Goal: Navigation & Orientation: Find specific page/section

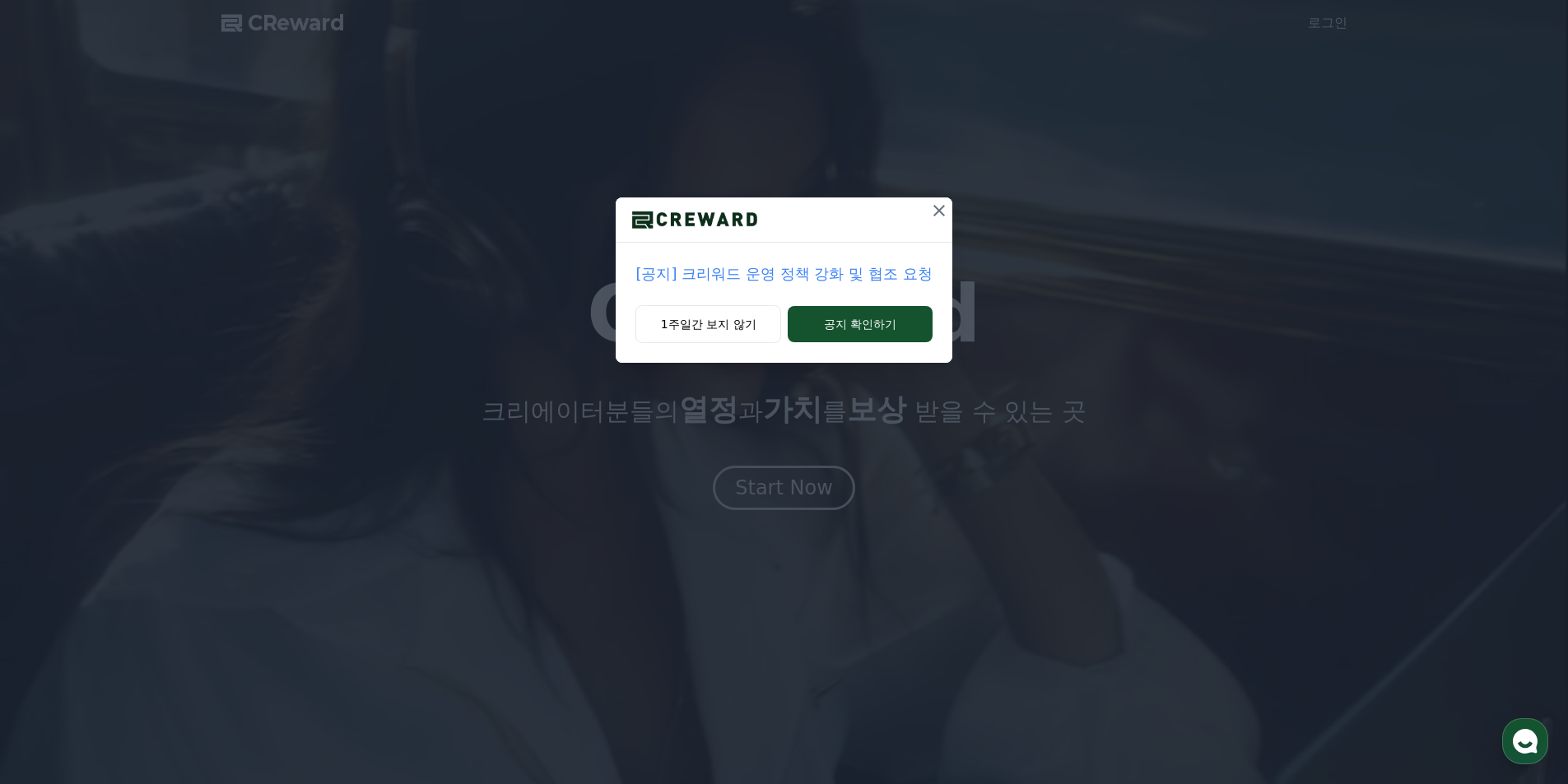
click at [852, 335] on button "공지 확인하기" at bounding box center [860, 324] width 144 height 36
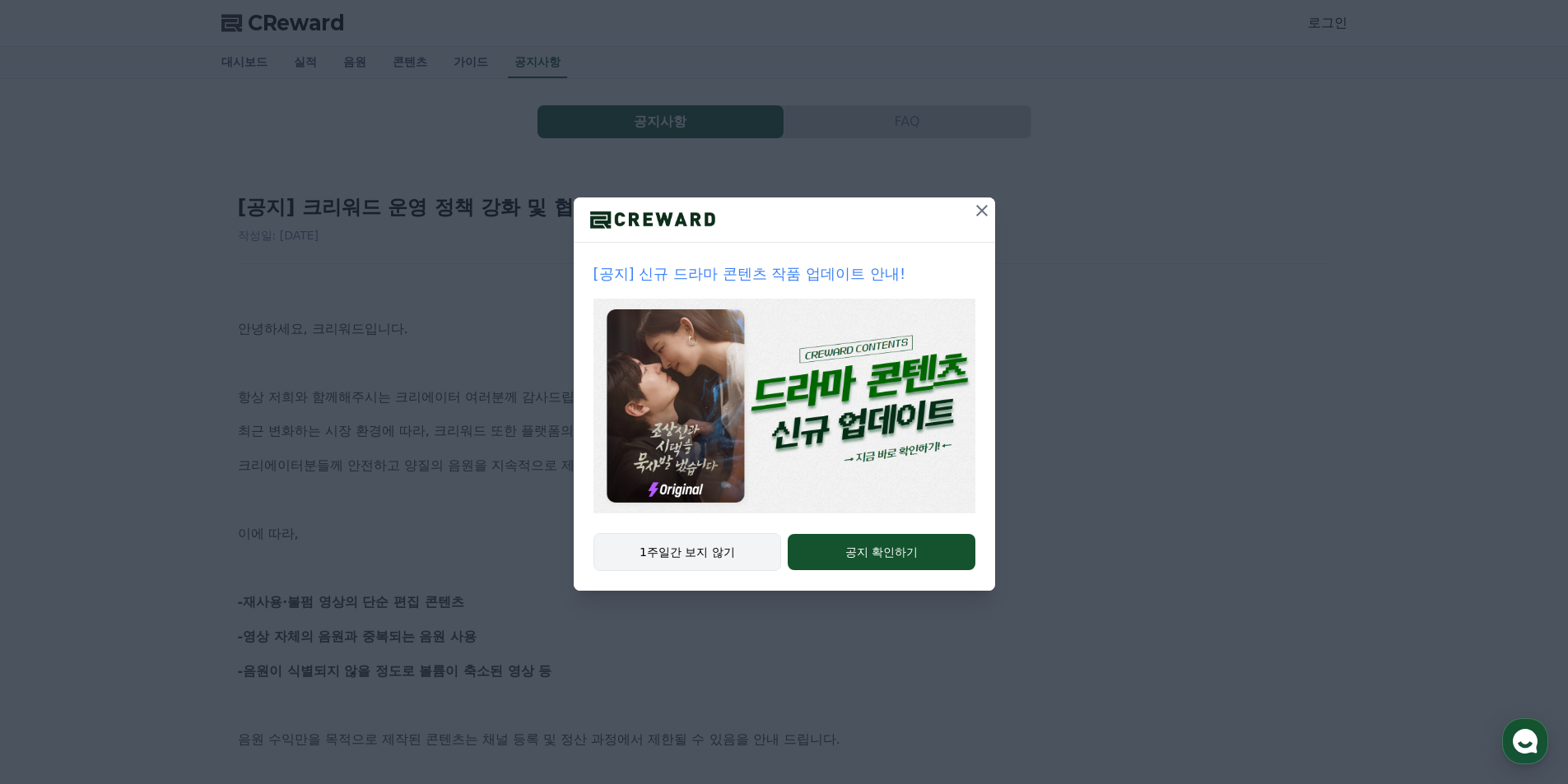
click at [708, 563] on button "1주일간 보지 않기" at bounding box center [688, 552] width 189 height 37
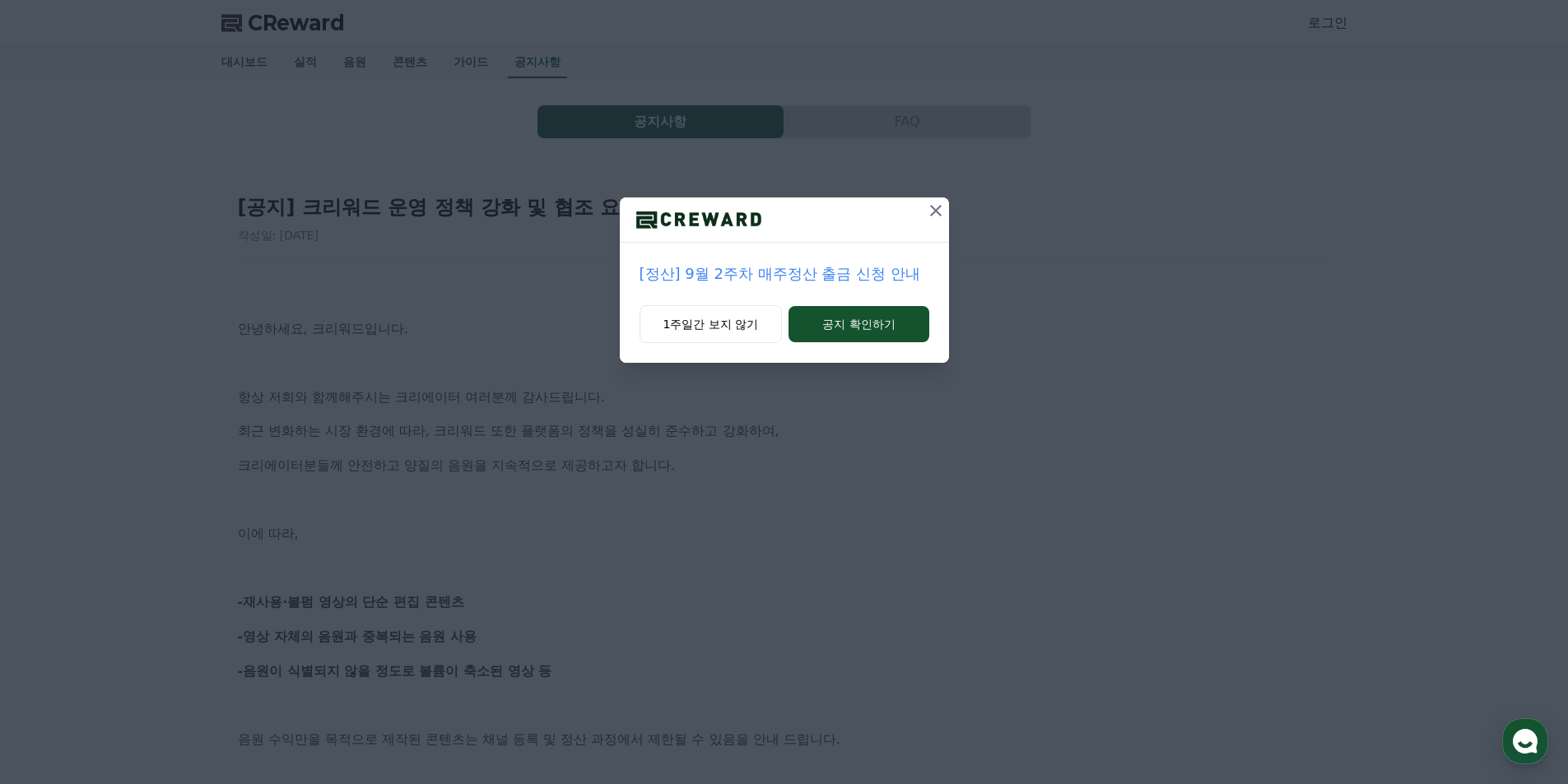
click at [942, 216] on icon at bounding box center [935, 210] width 20 height 20
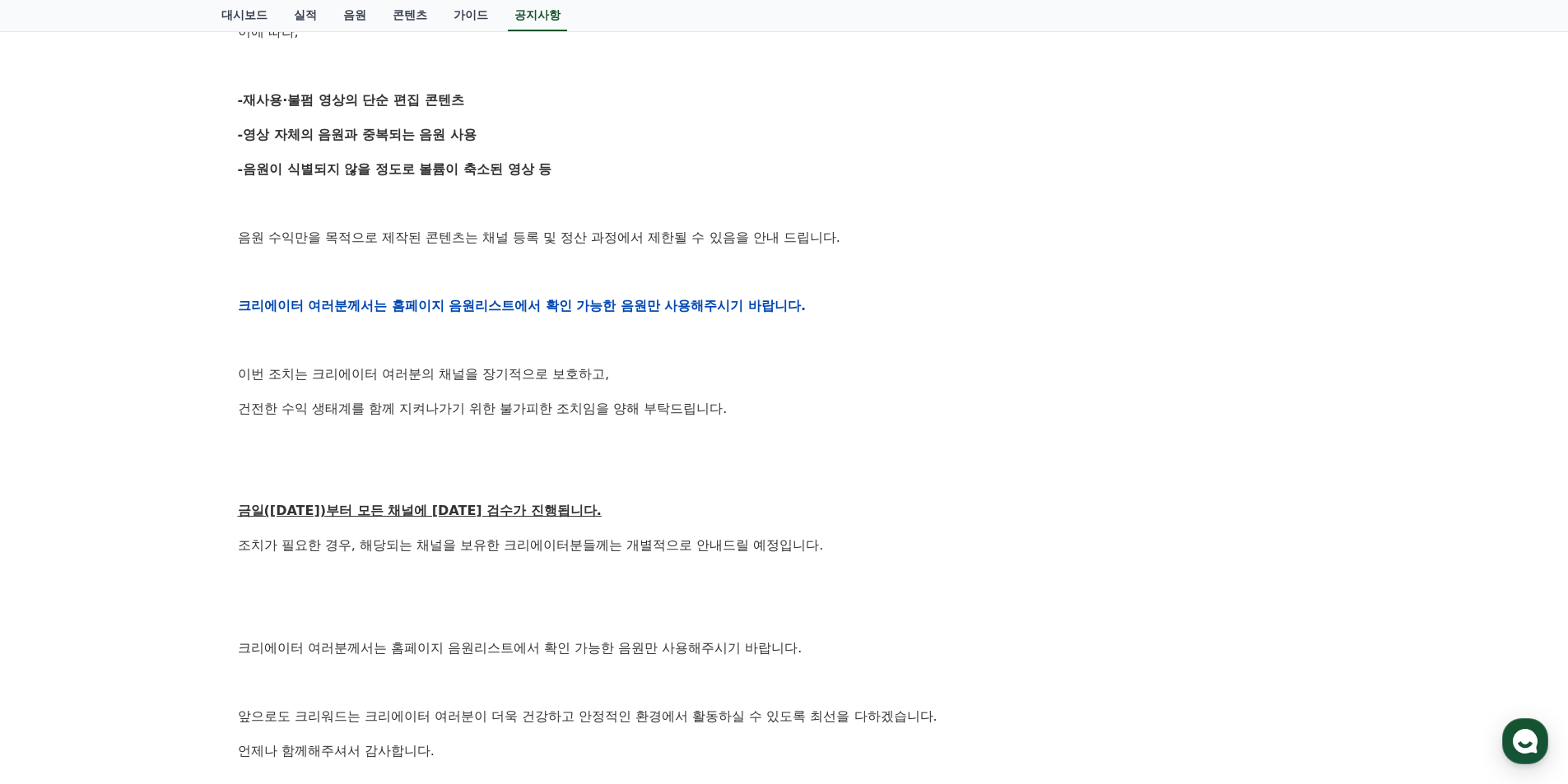
scroll to position [562, 0]
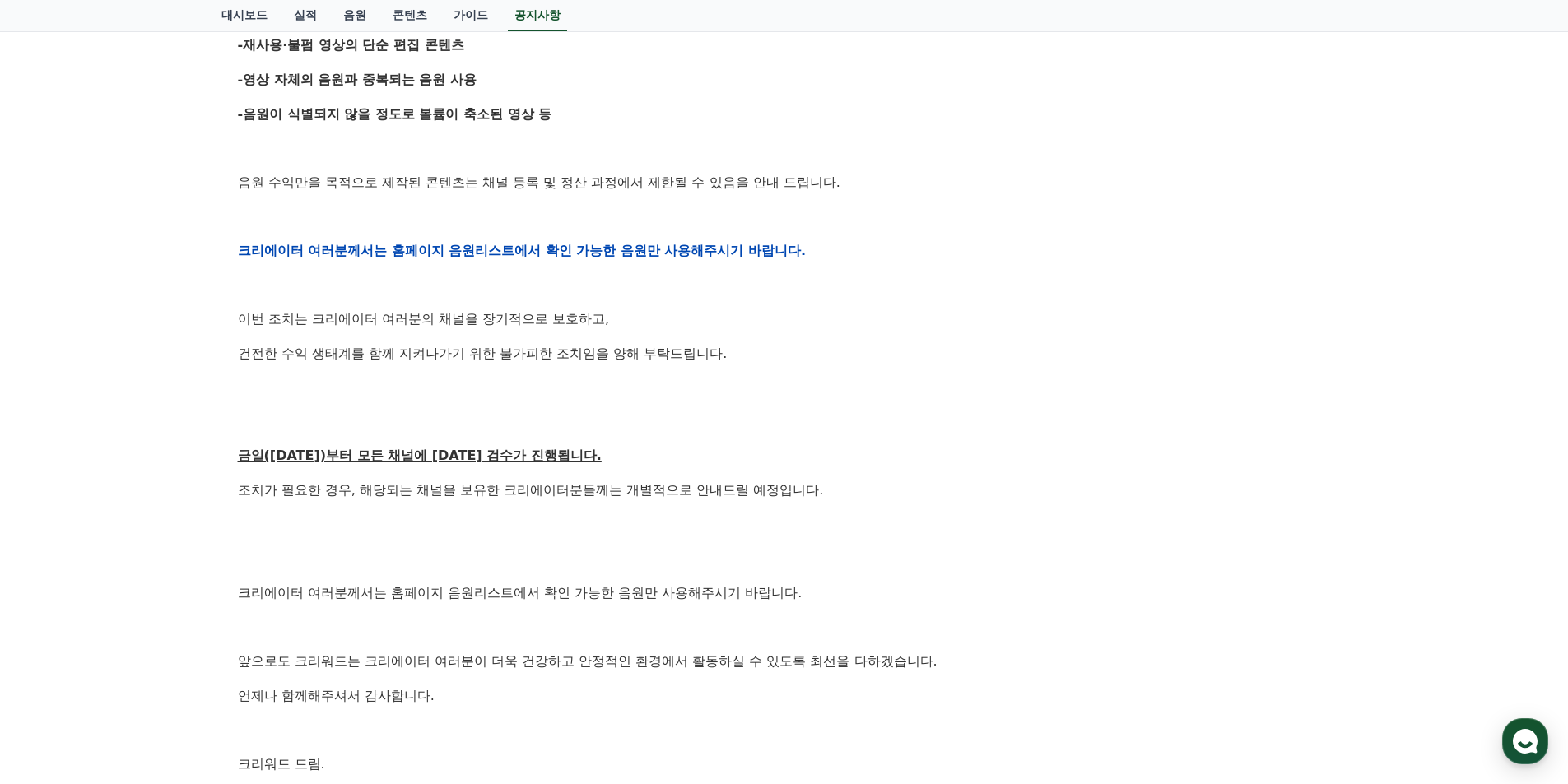
drag, startPoint x: 489, startPoint y: 320, endPoint x: 520, endPoint y: 382, distance: 69.3
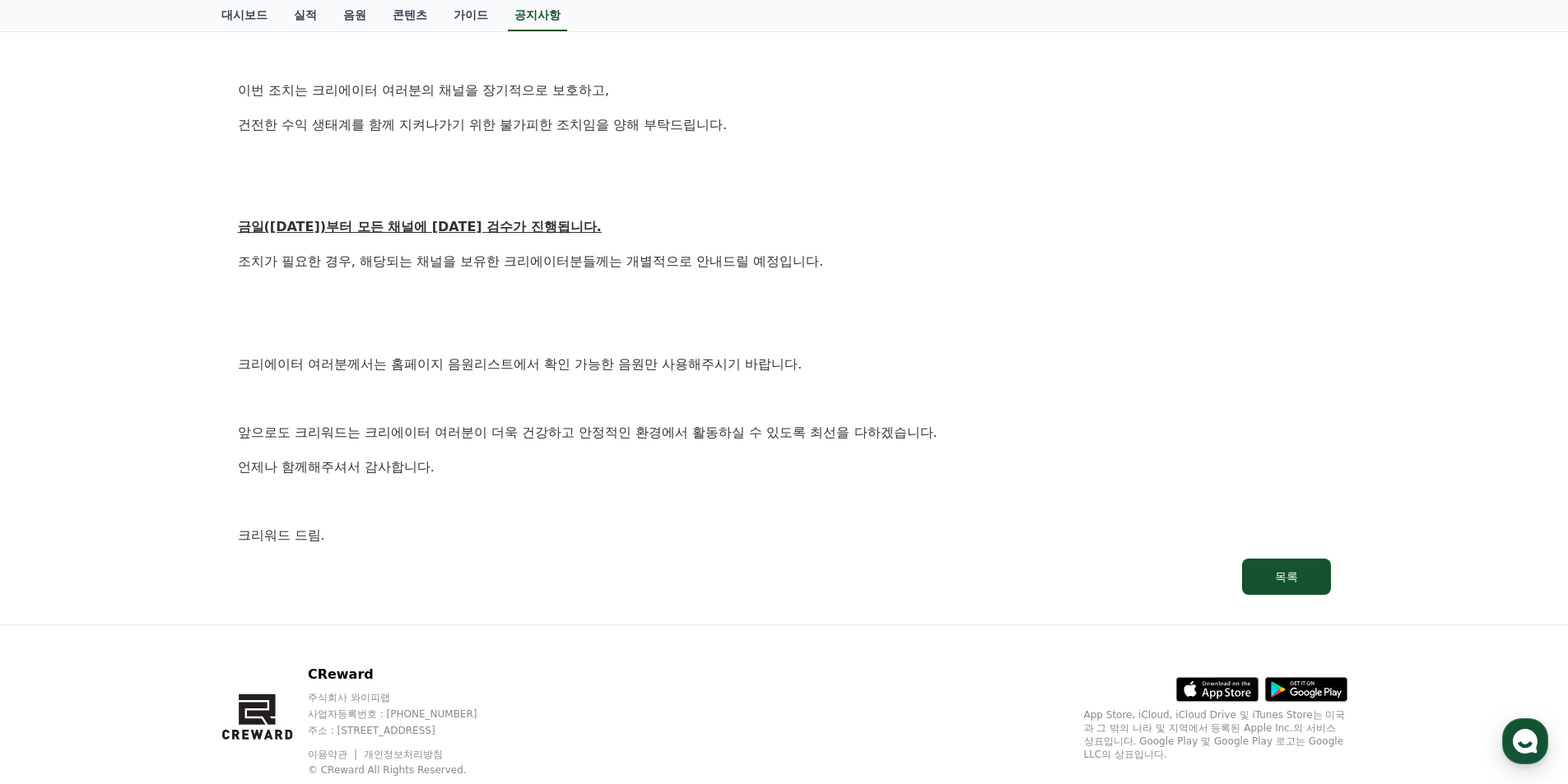
scroll to position [831, 0]
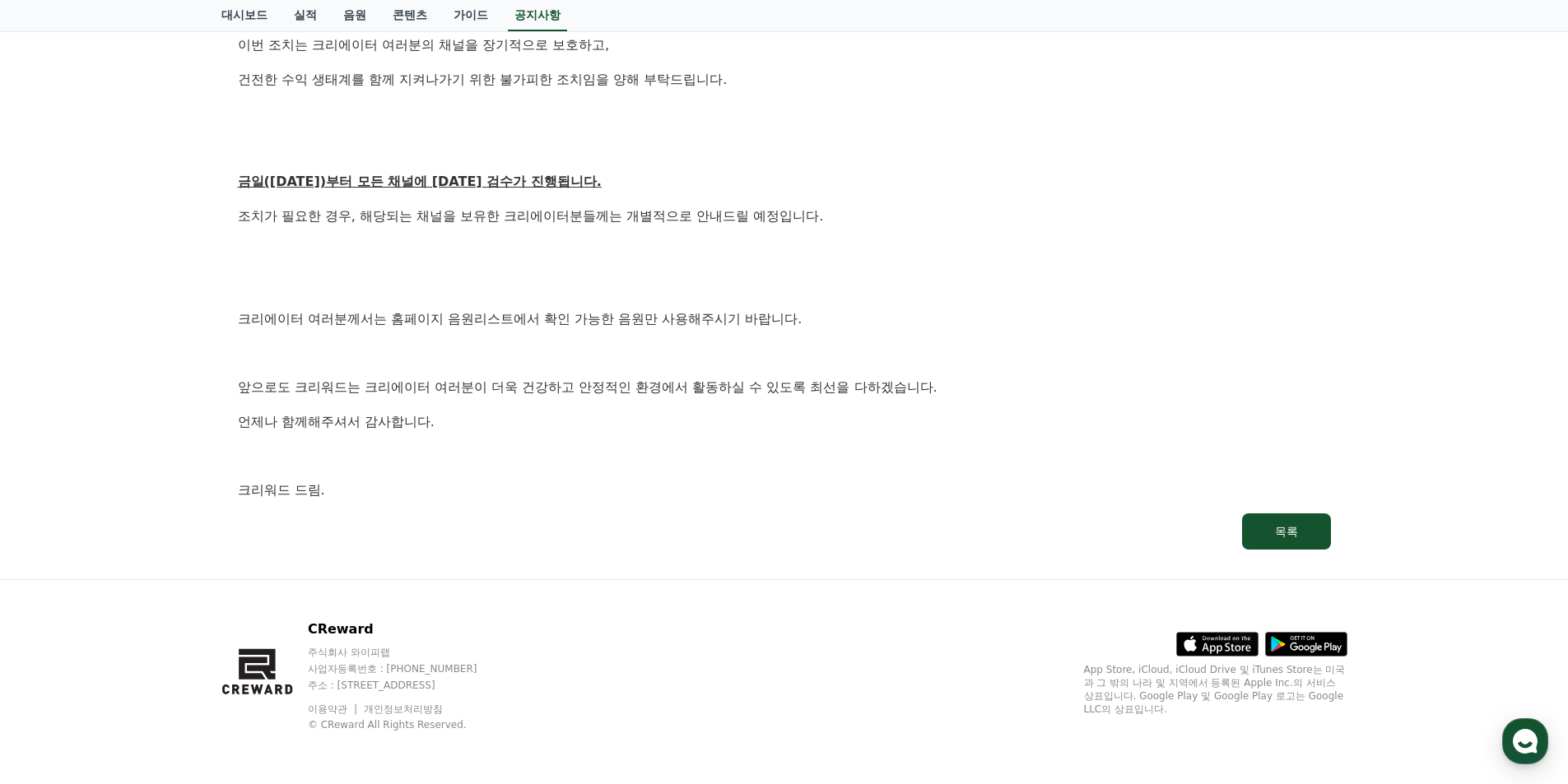
drag, startPoint x: 930, startPoint y: 514, endPoint x: 745, endPoint y: 207, distance: 358.4
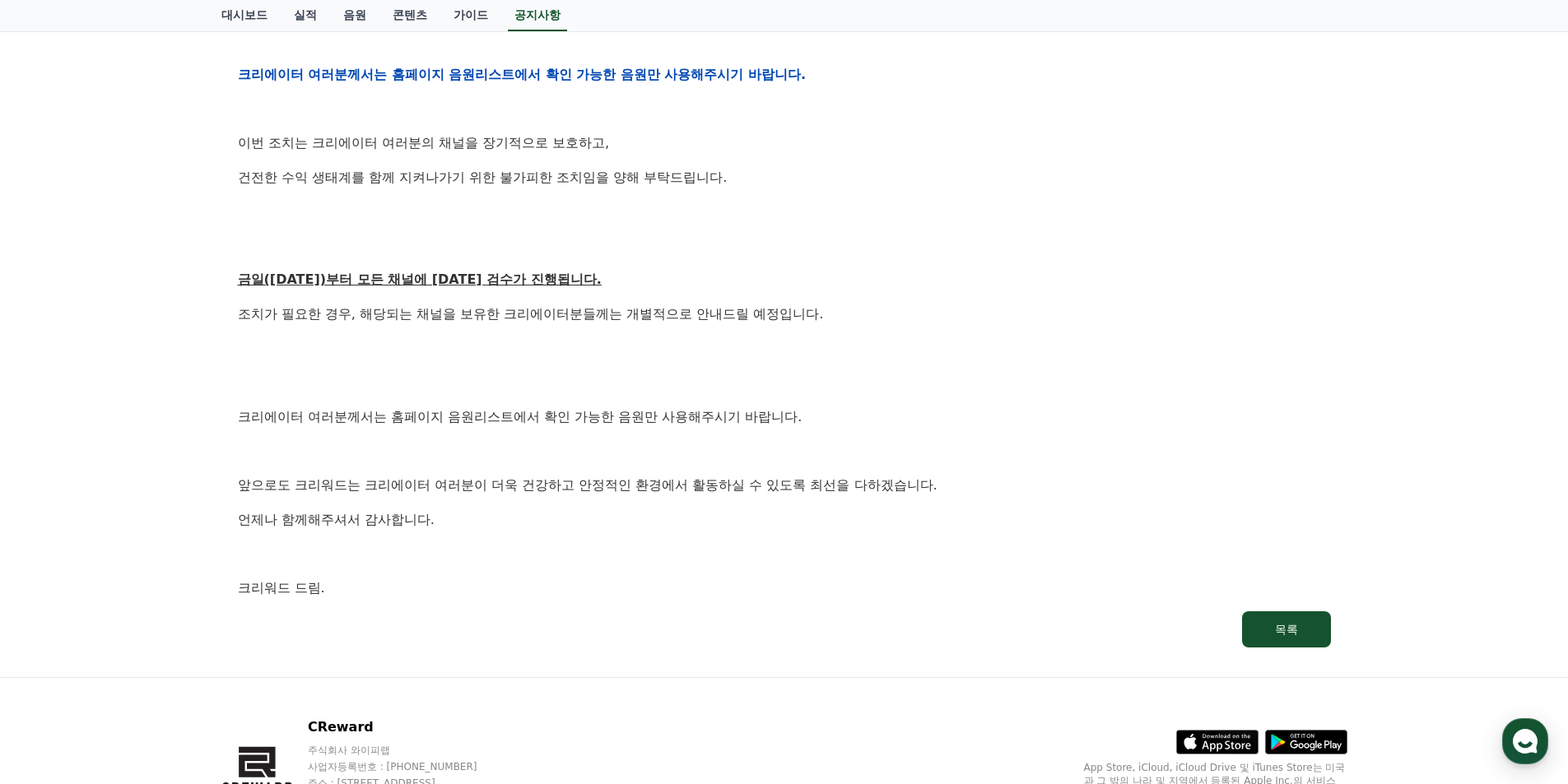
scroll to position [0, 0]
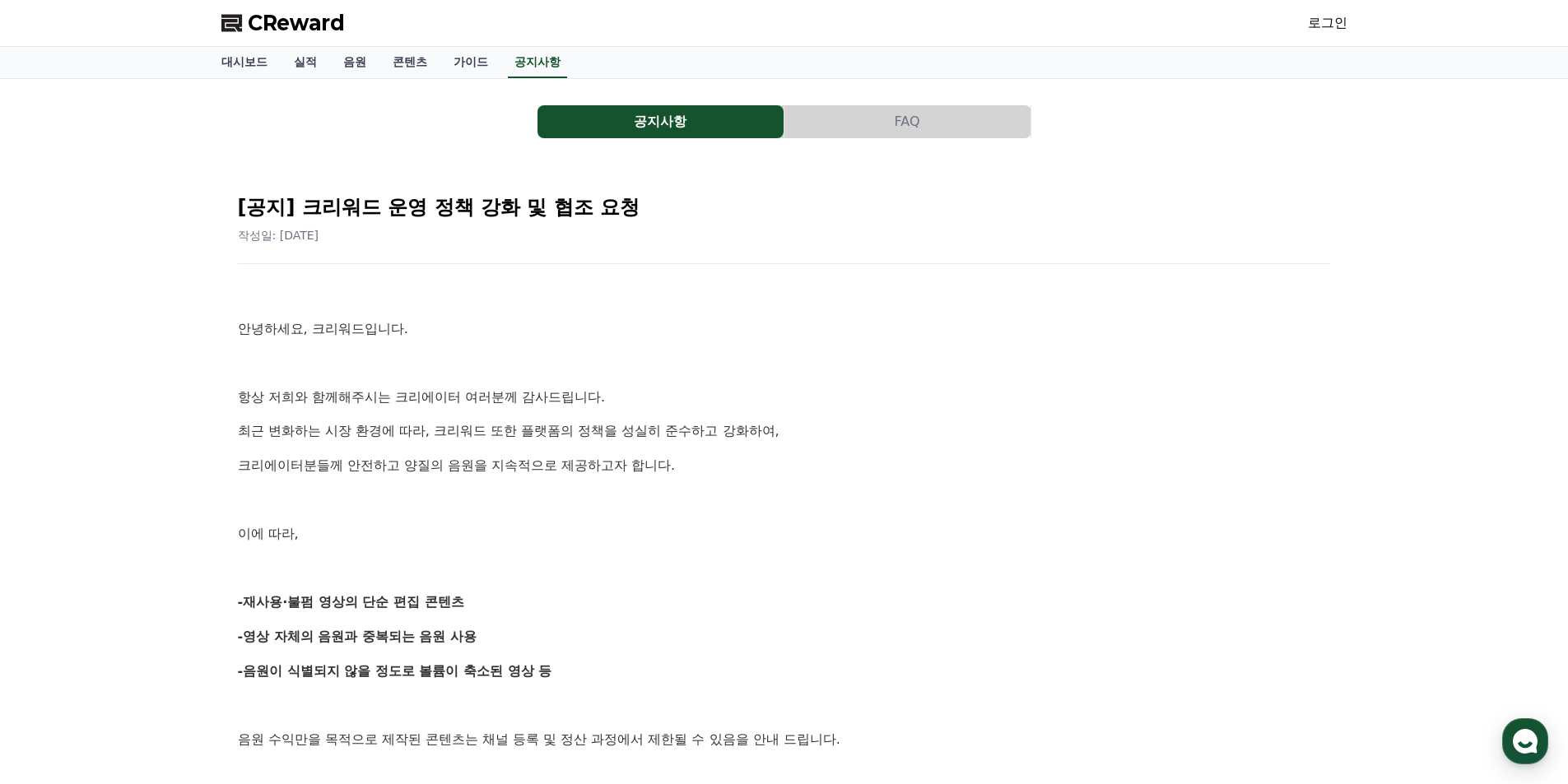
drag, startPoint x: 847, startPoint y: 458, endPoint x: 584, endPoint y: 139, distance: 413.4
click at [368, 55] on link "음원" at bounding box center [354, 62] width 50 height 31
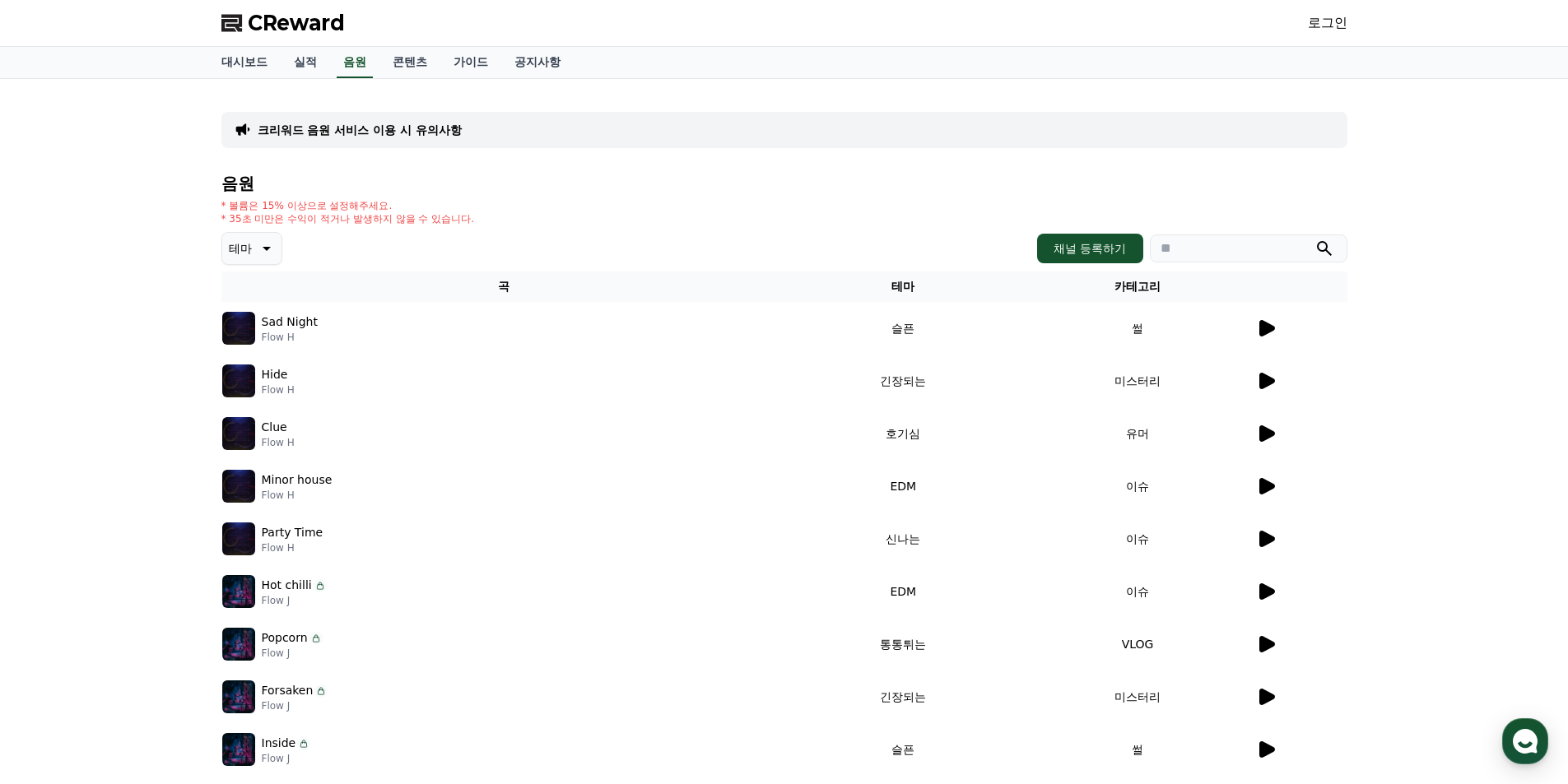
click at [1258, 322] on icon at bounding box center [1266, 328] width 20 height 20
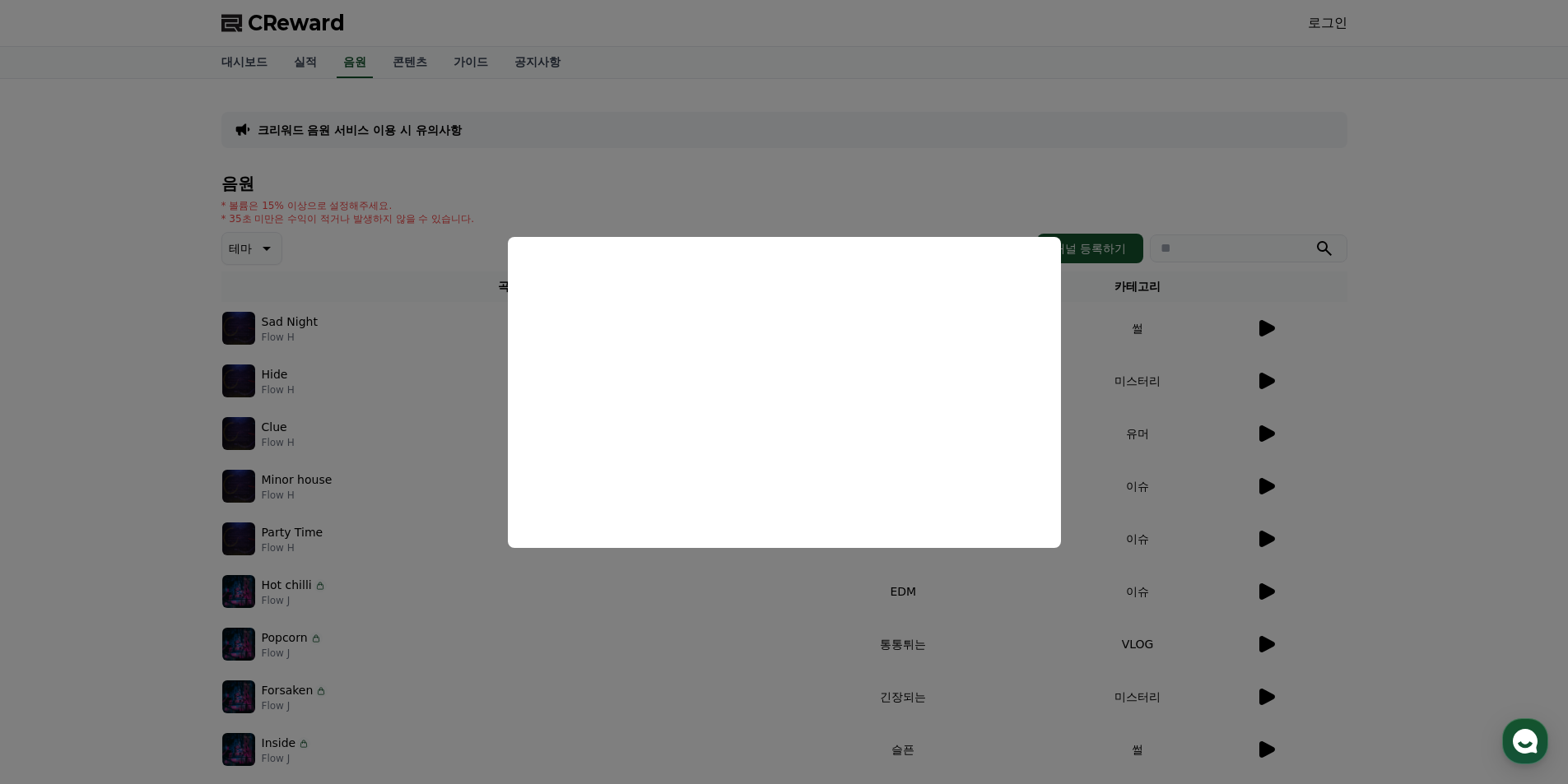
click at [767, 654] on button "close modal" at bounding box center [784, 392] width 1568 height 784
click at [766, 655] on div "Popcorn Flow J" at bounding box center [504, 644] width 563 height 33
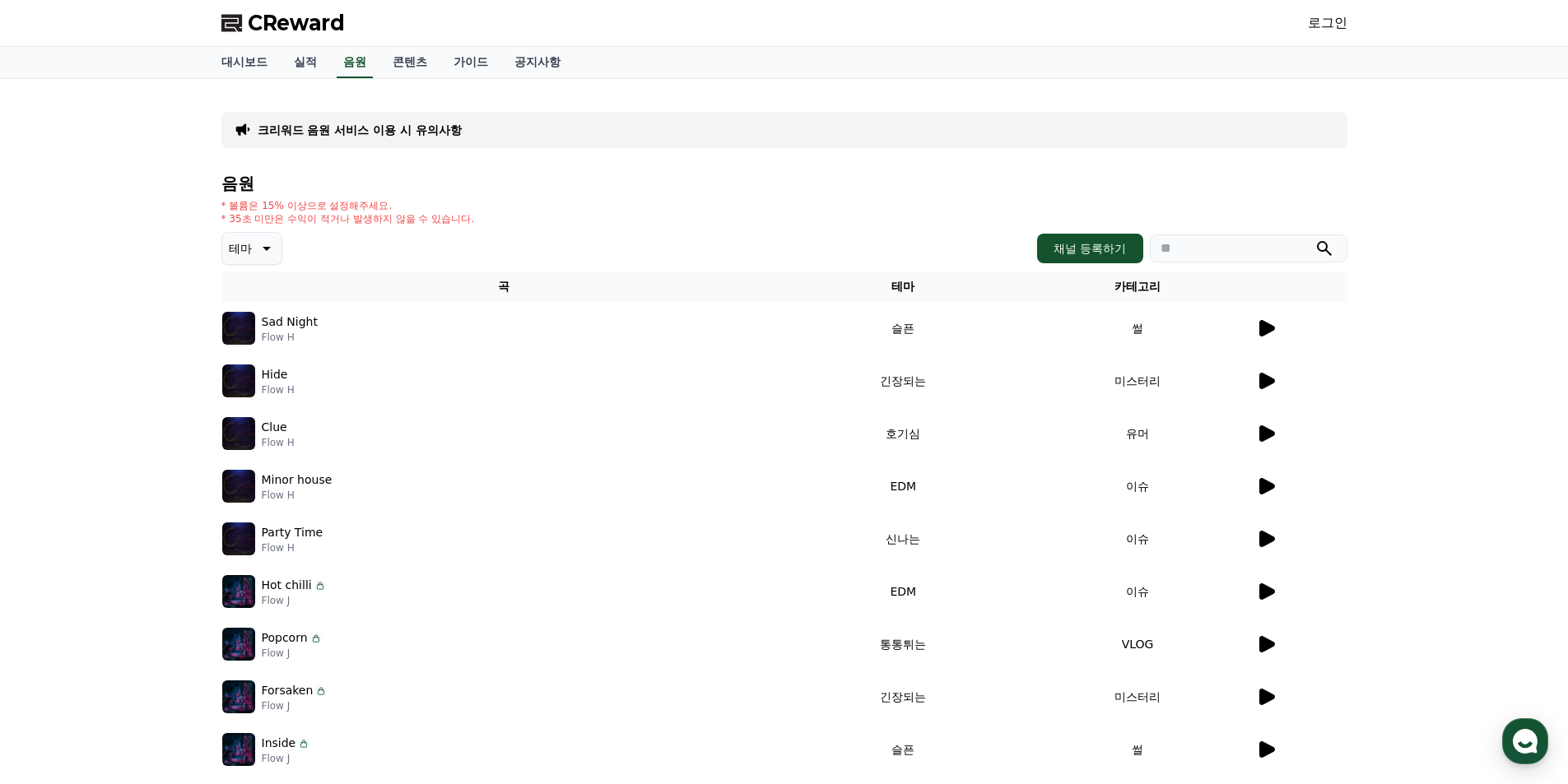
click at [1260, 649] on icon at bounding box center [1267, 645] width 16 height 17
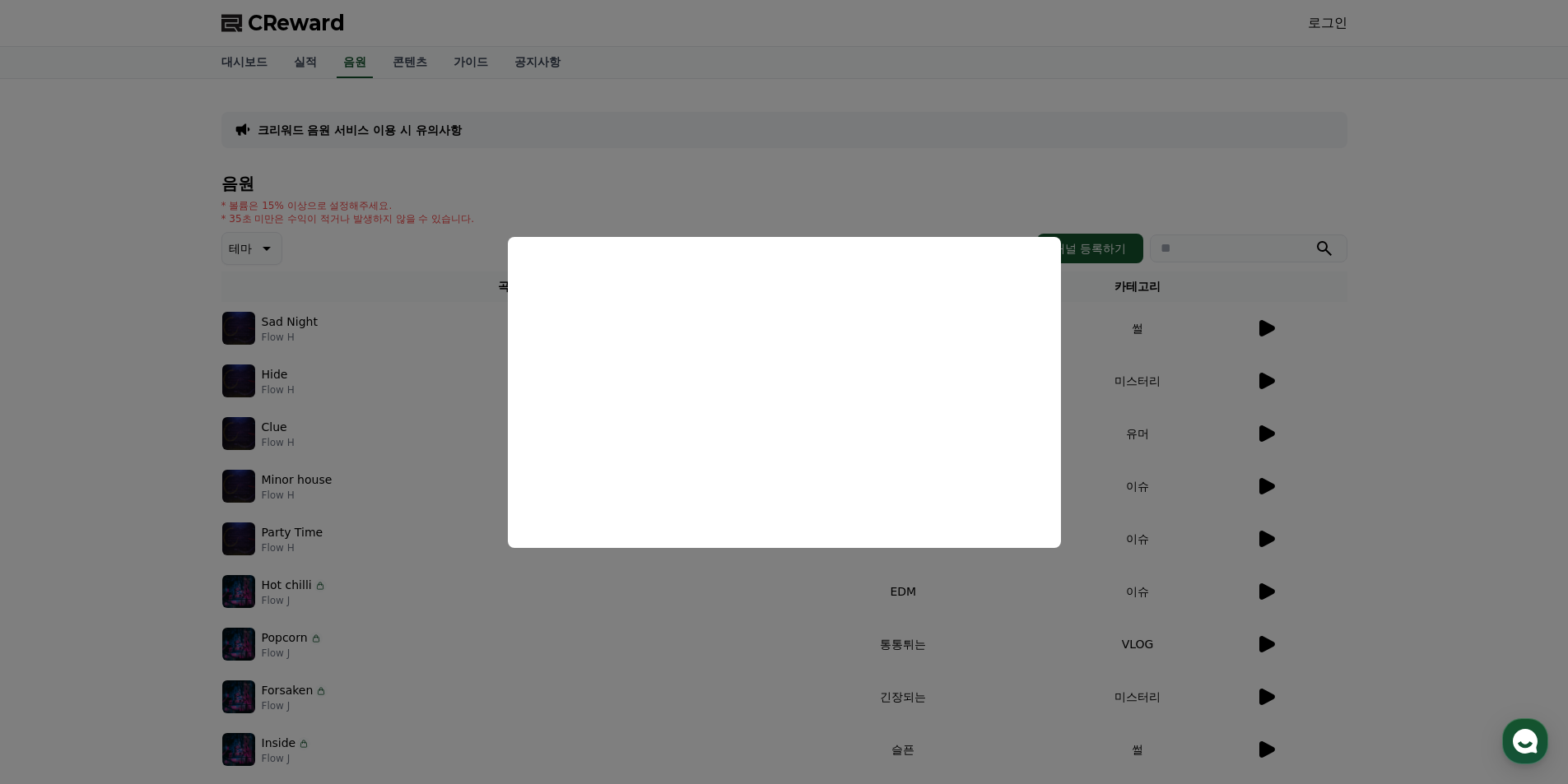
drag, startPoint x: 1360, startPoint y: 450, endPoint x: 1373, endPoint y: 453, distance: 13.3
click at [1372, 453] on button "close modal" at bounding box center [784, 392] width 1568 height 784
click at [1420, 444] on div "크리워드 음원 서비스 이용 시 유의사항 음원 * 볼륨은 15% 이상으로 설정해주세요. * 35초 미만은 수익이 적거나 발생하지 않을 수 있습니…" at bounding box center [784, 477] width 1568 height 795
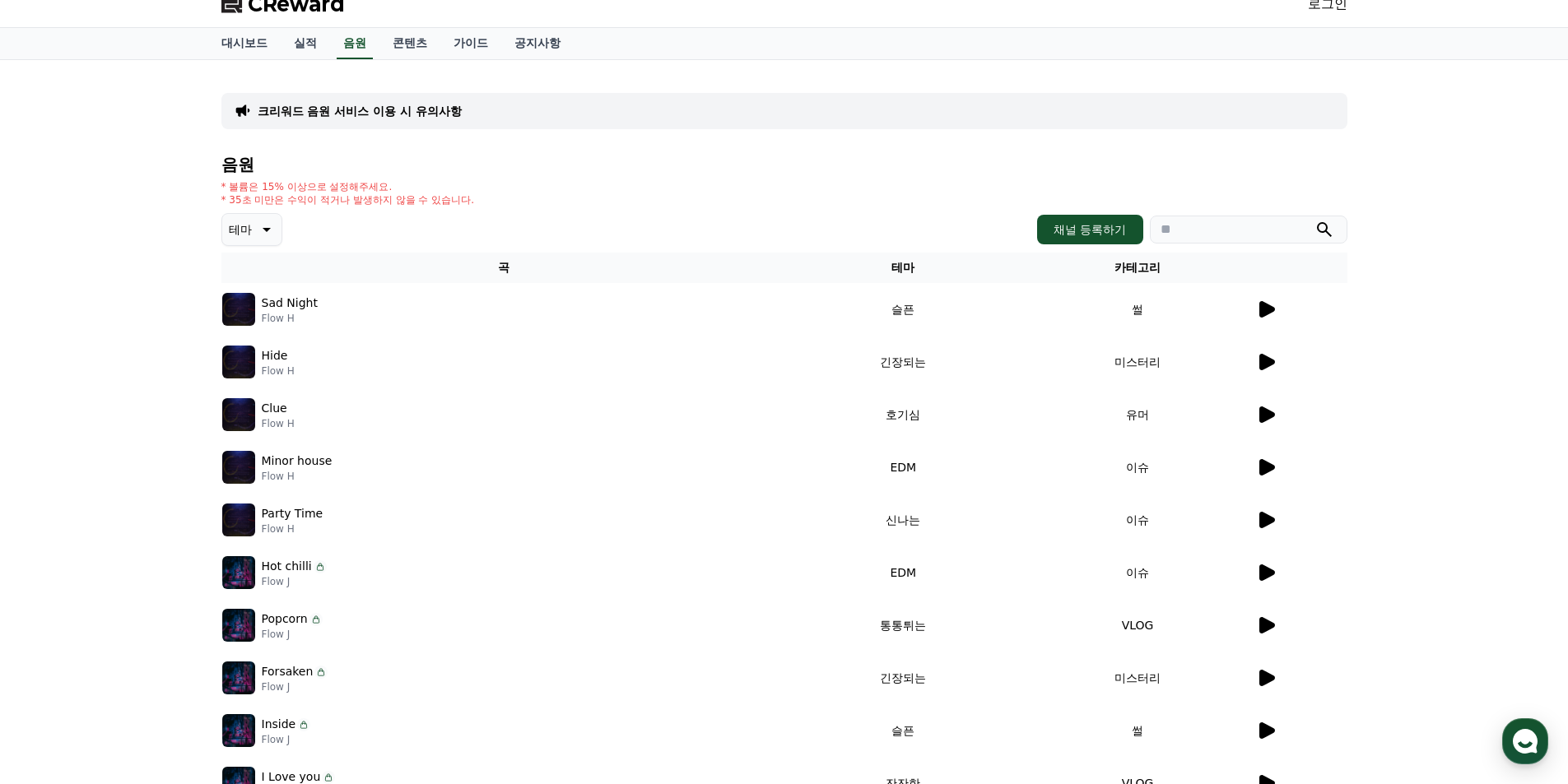
scroll to position [295, 0]
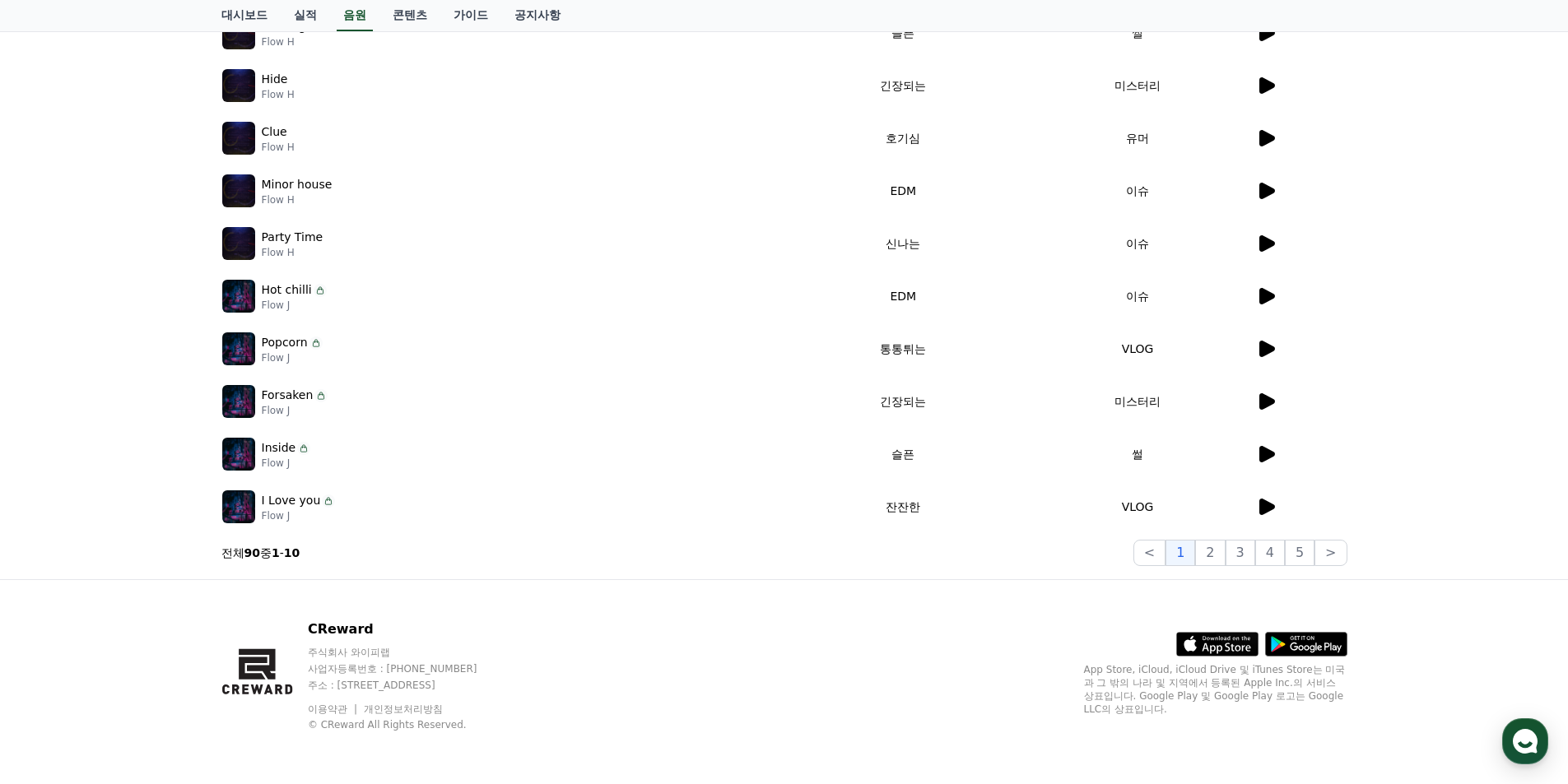
drag, startPoint x: 790, startPoint y: 171, endPoint x: 720, endPoint y: 461, distance: 298.3
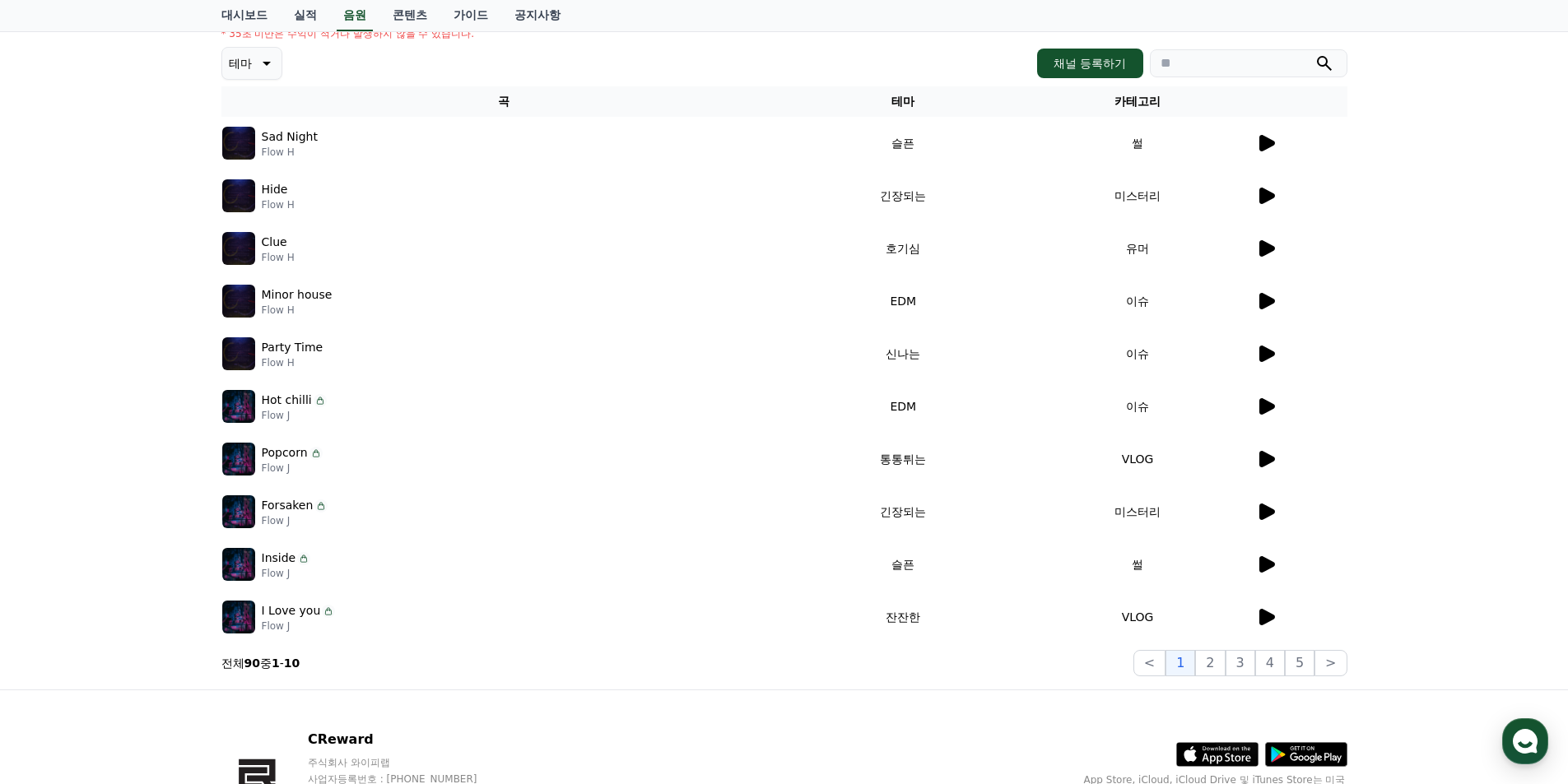
scroll to position [0, 0]
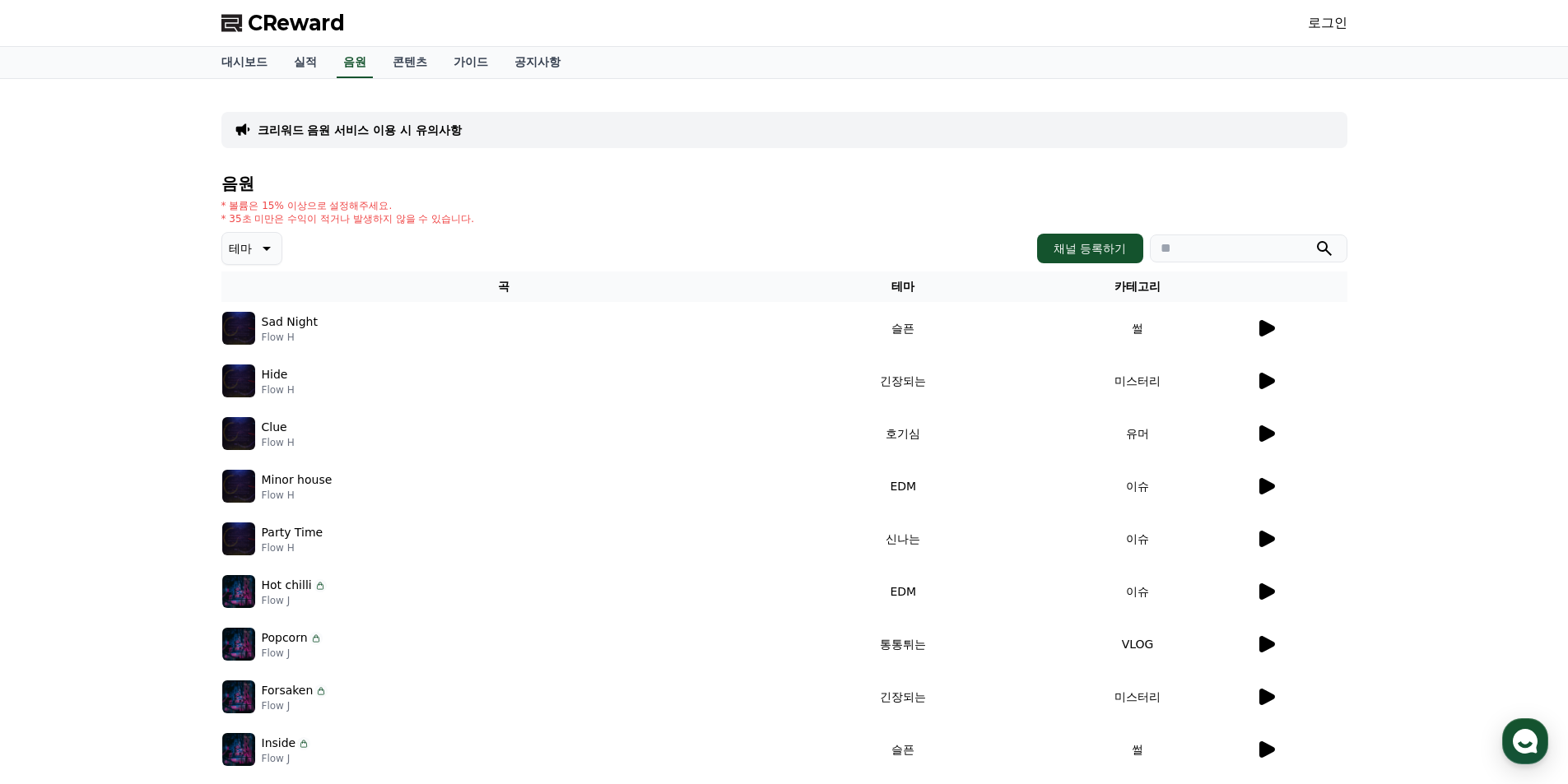
drag, startPoint x: 928, startPoint y: 657, endPoint x: 372, endPoint y: 316, distance: 652.2
click at [258, 251] on icon at bounding box center [265, 248] width 20 height 20
click at [388, 65] on link "콘텐츠" at bounding box center [410, 62] width 61 height 31
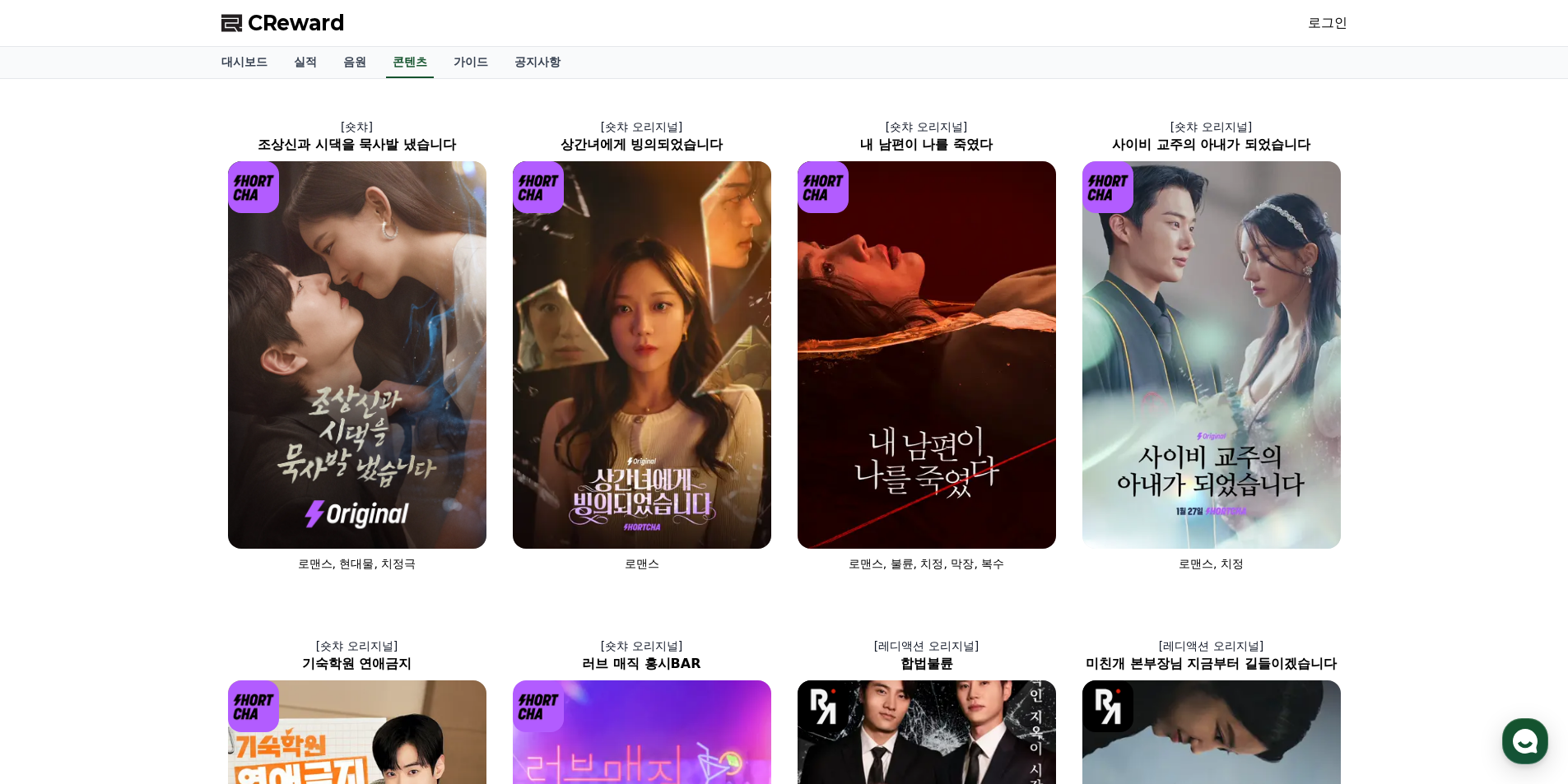
drag, startPoint x: 1433, startPoint y: 535, endPoint x: 547, endPoint y: 87, distance: 992.8
click at [227, 64] on link "대시보드" at bounding box center [244, 62] width 72 height 31
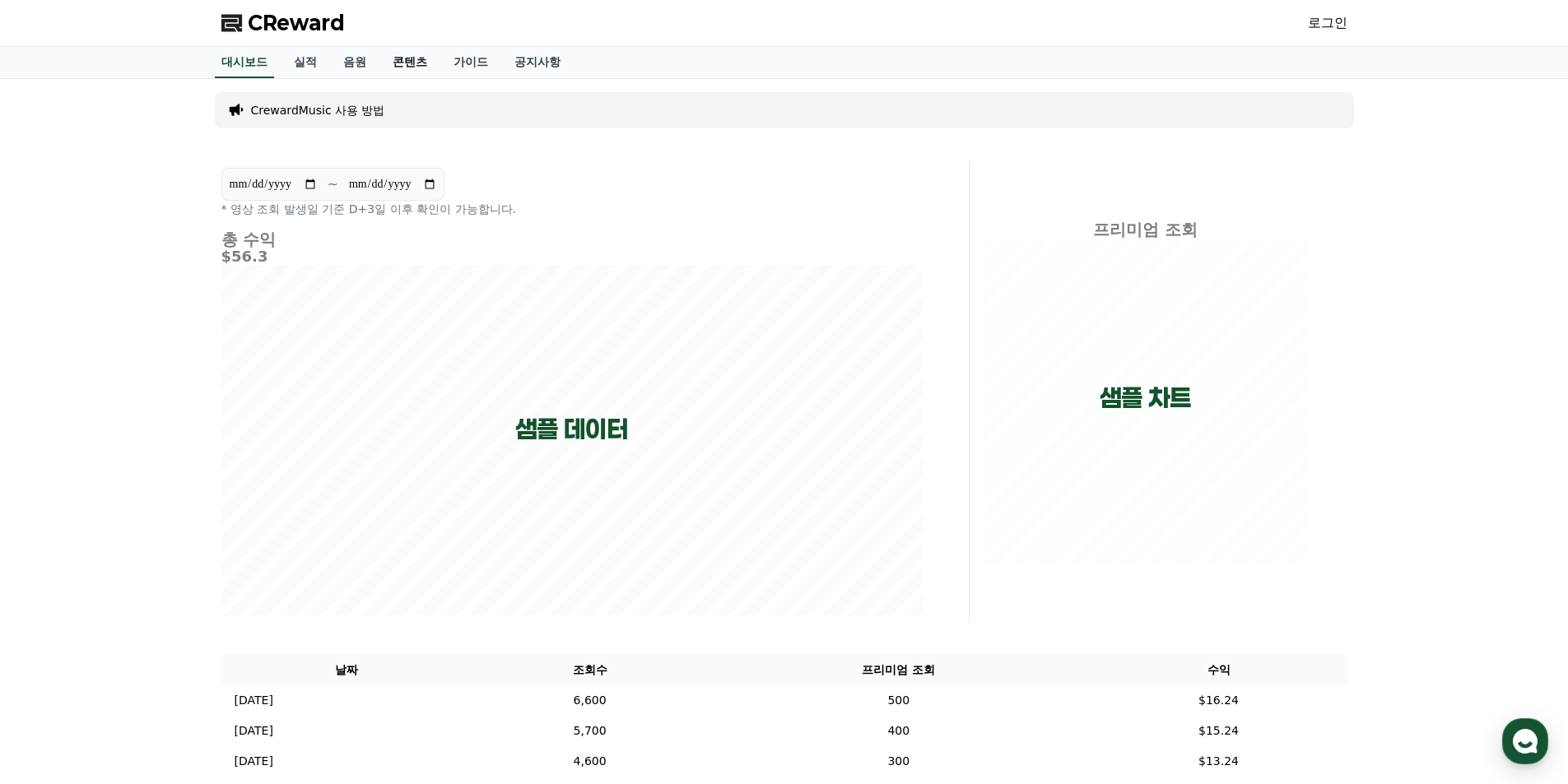
click at [396, 61] on link "콘텐츠" at bounding box center [410, 62] width 61 height 31
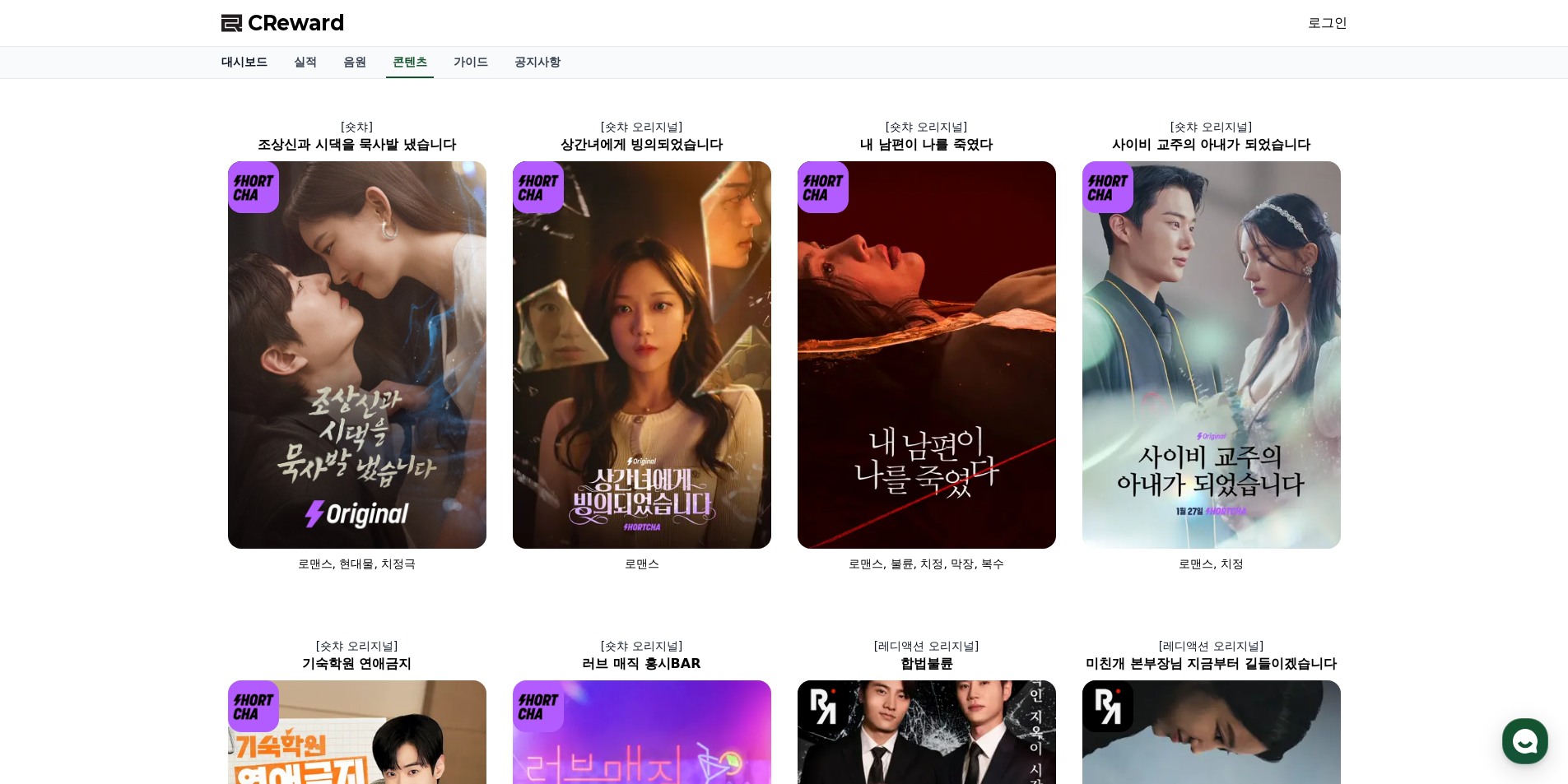
click at [241, 66] on link "대시보드" at bounding box center [244, 62] width 72 height 31
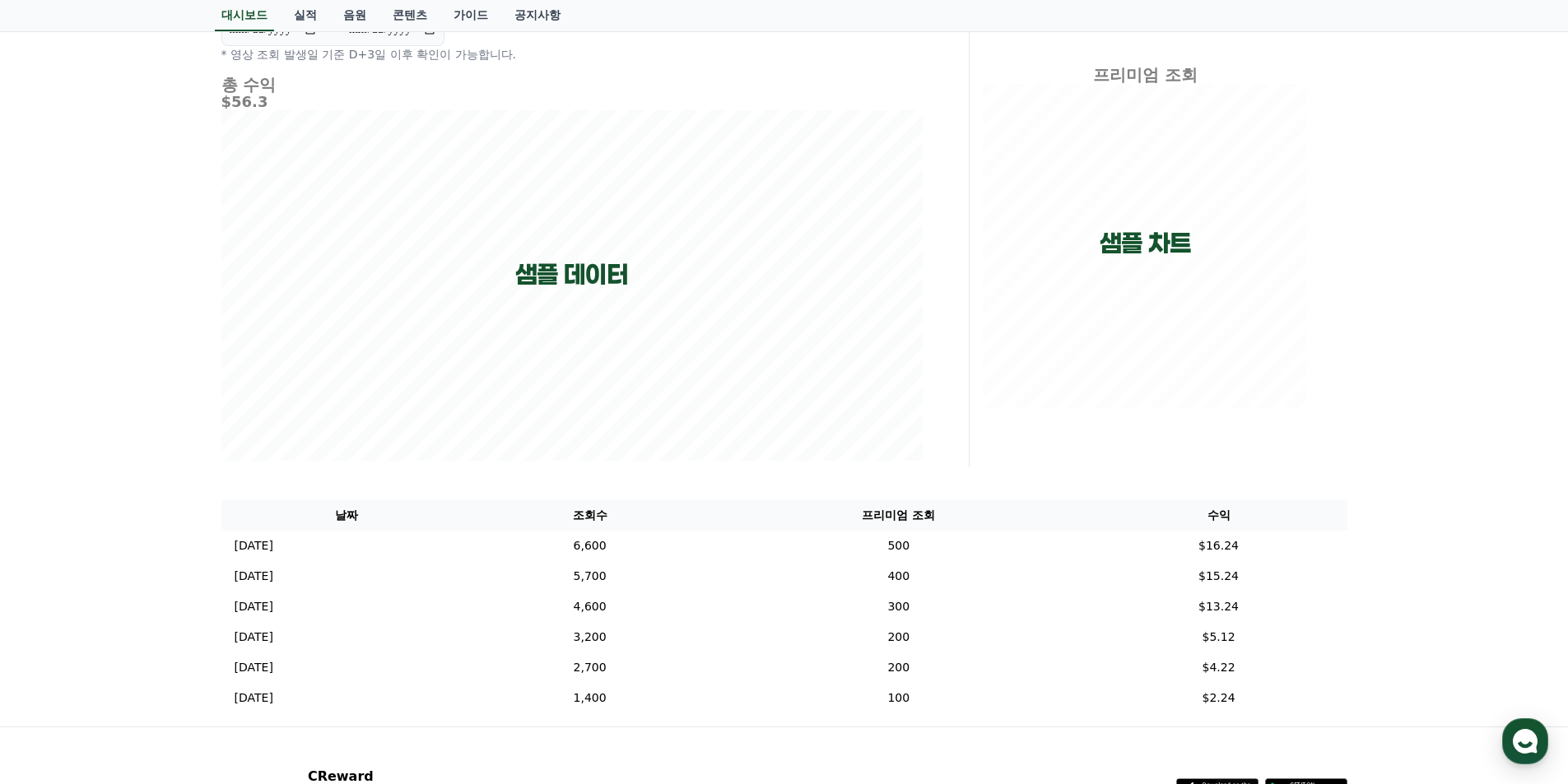
drag, startPoint x: 1420, startPoint y: 278, endPoint x: 1394, endPoint y: 249, distance: 38.9
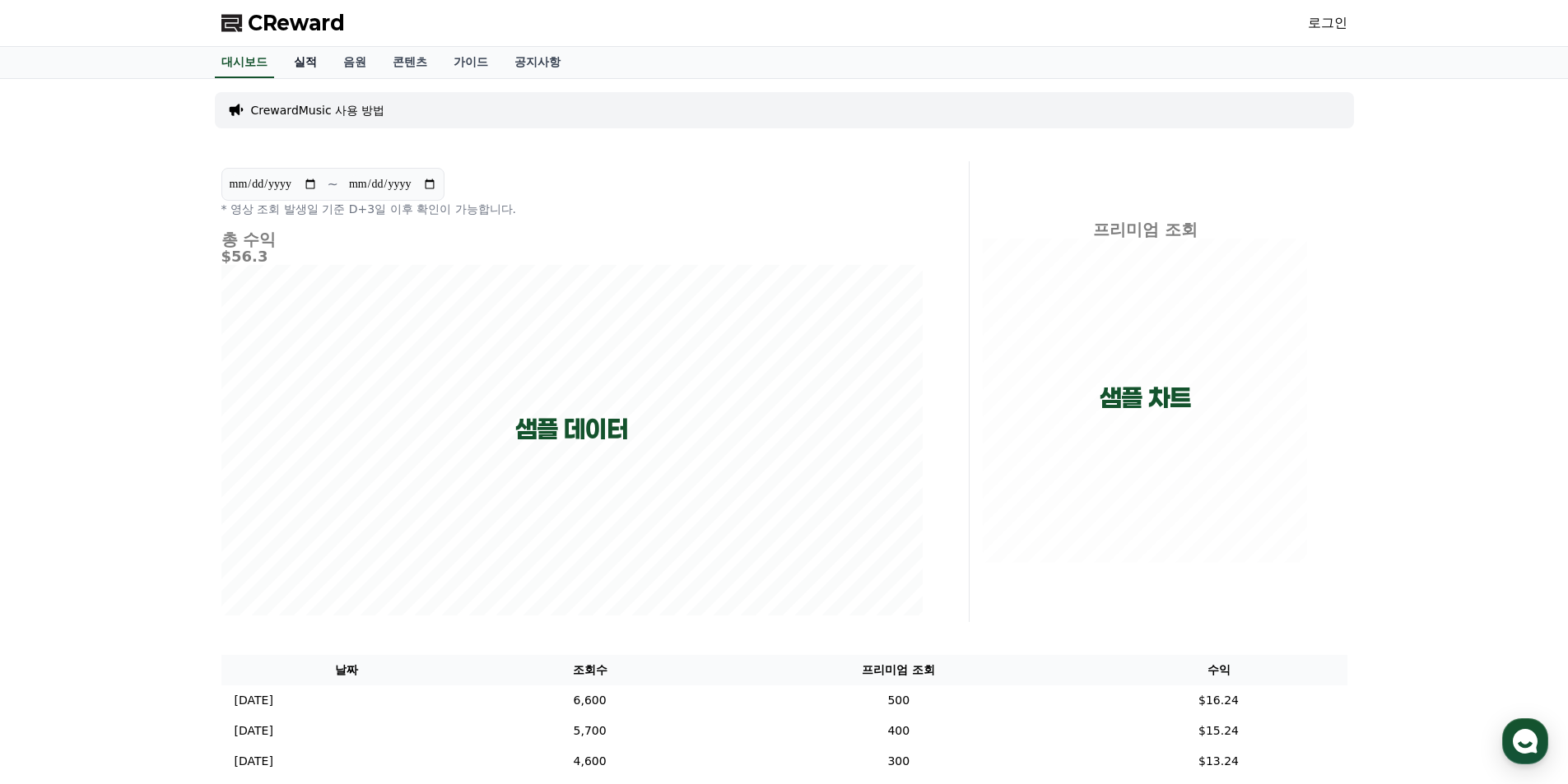
click at [304, 51] on link "실적" at bounding box center [305, 62] width 50 height 31
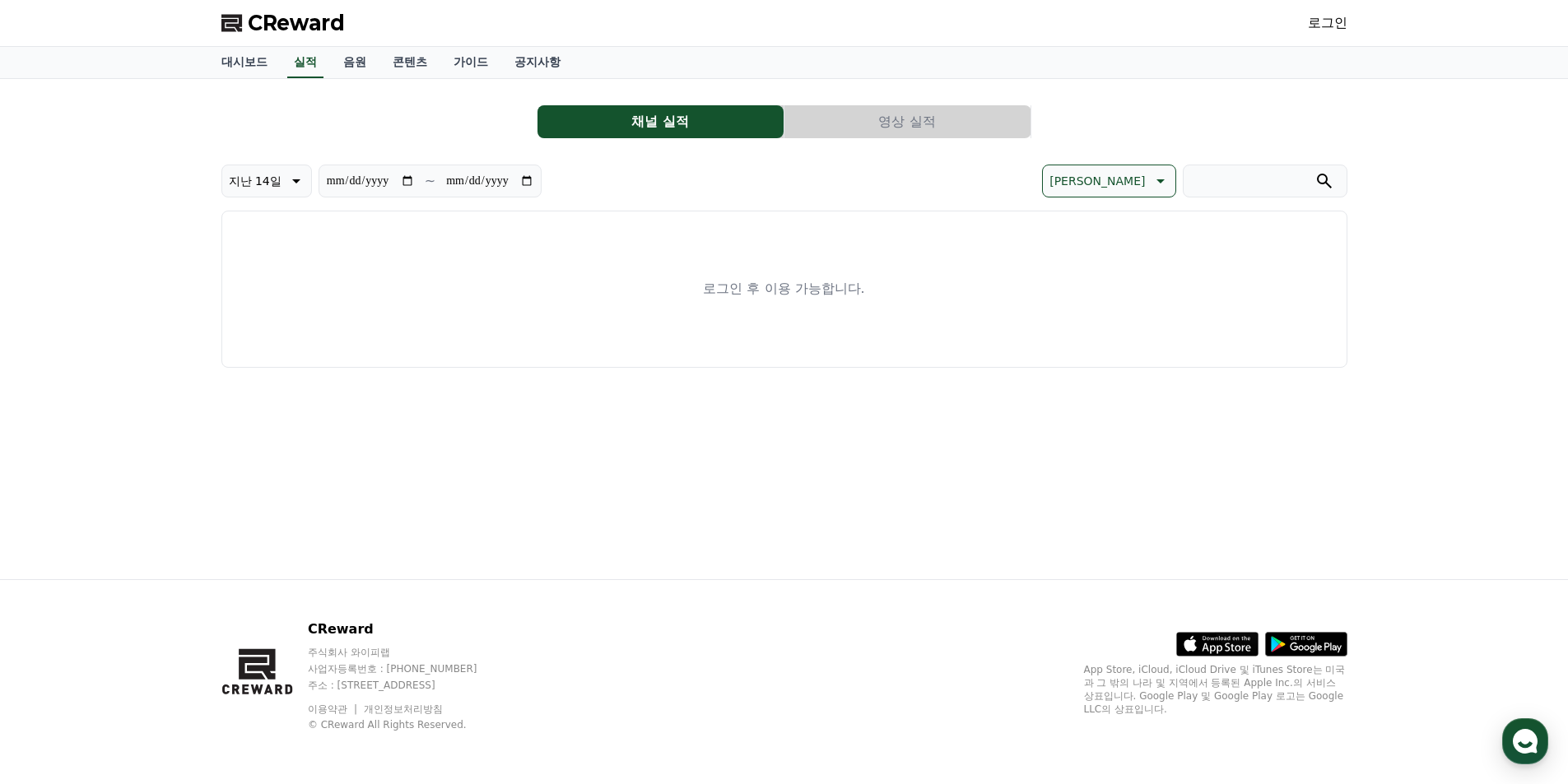
click at [299, 35] on span "CReward" at bounding box center [296, 23] width 97 height 26
